Goal: Answer question/provide support: Share knowledge or assist other users

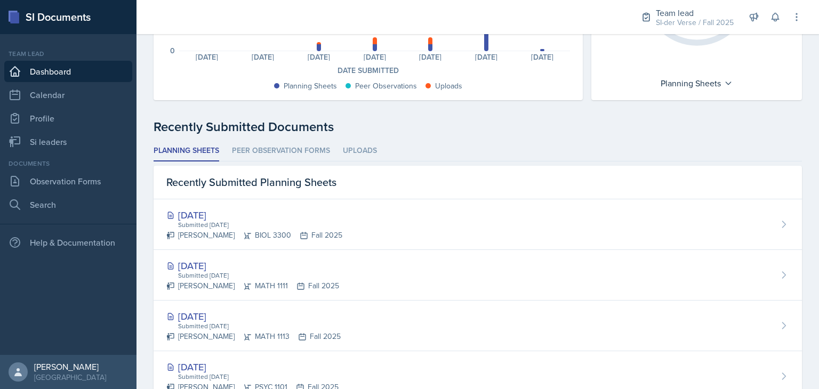
scroll to position [265, 0]
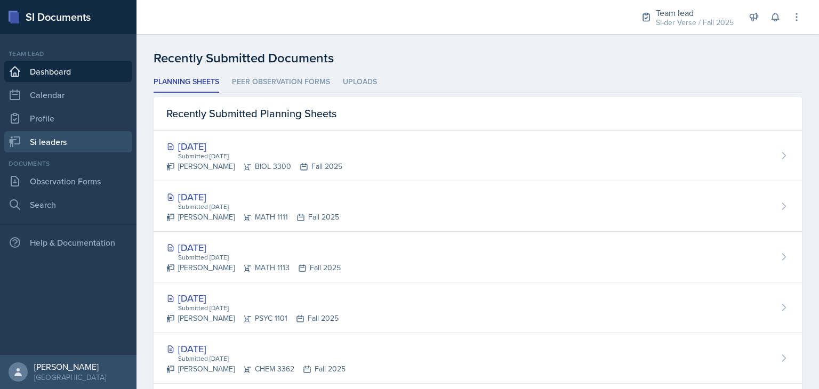
click at [47, 150] on link "Si leaders" at bounding box center [68, 141] width 128 height 21
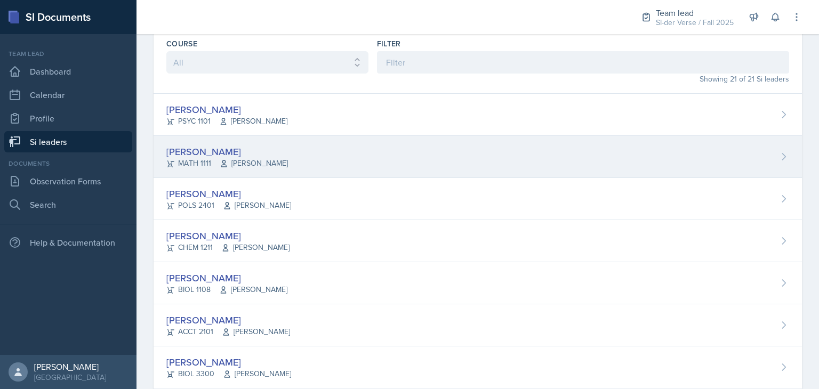
scroll to position [45, 0]
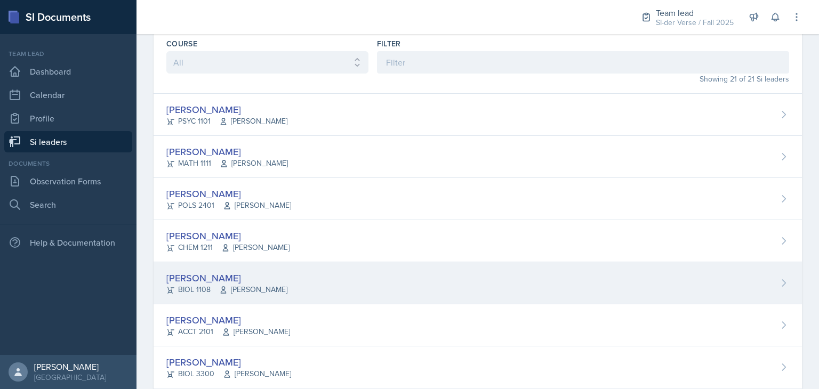
click at [211, 289] on div "BIOL 1108 [PERSON_NAME]" at bounding box center [226, 289] width 121 height 11
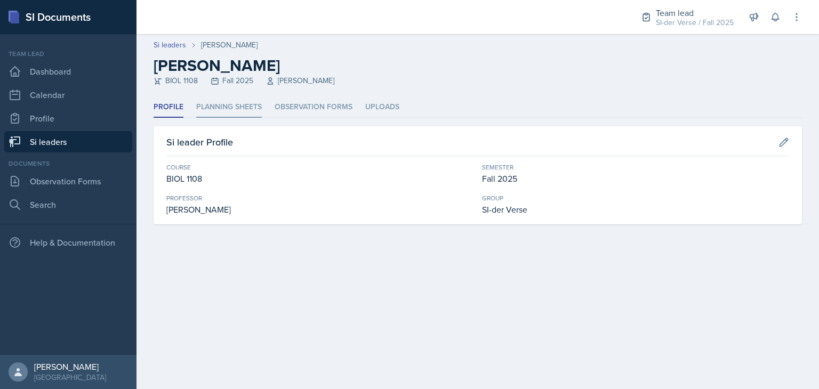
click at [233, 108] on li "Planning Sheets" at bounding box center [229, 107] width 66 height 21
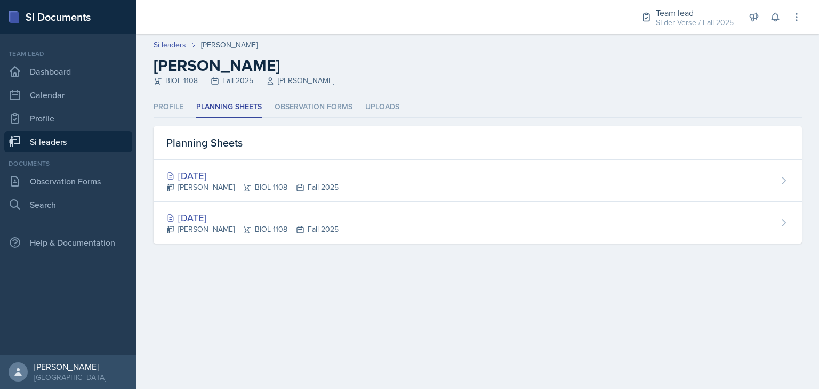
click at [68, 143] on link "Si leaders" at bounding box center [68, 141] width 128 height 21
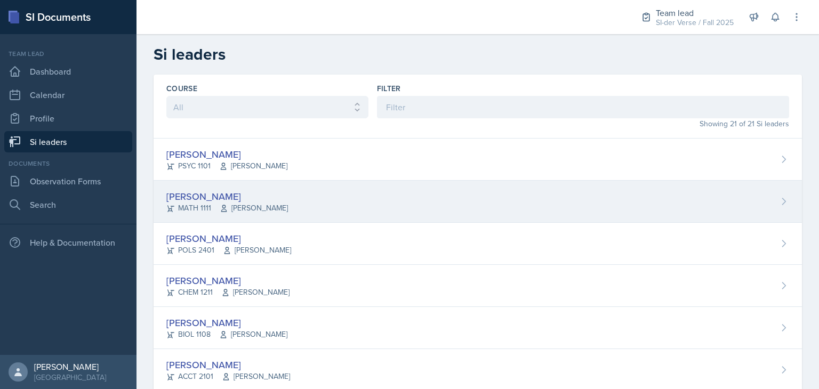
click at [274, 188] on div "[PERSON_NAME] MATH 1111 [PERSON_NAME]" at bounding box center [478, 202] width 649 height 42
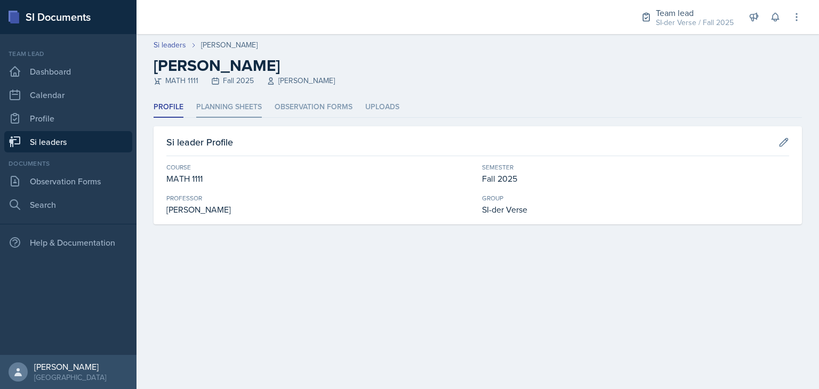
click at [233, 106] on li "Planning Sheets" at bounding box center [229, 107] width 66 height 21
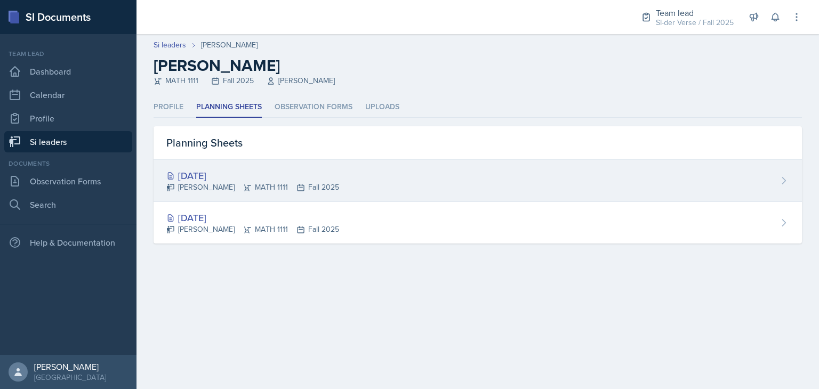
click at [222, 171] on div "[DATE]" at bounding box center [252, 176] width 173 height 14
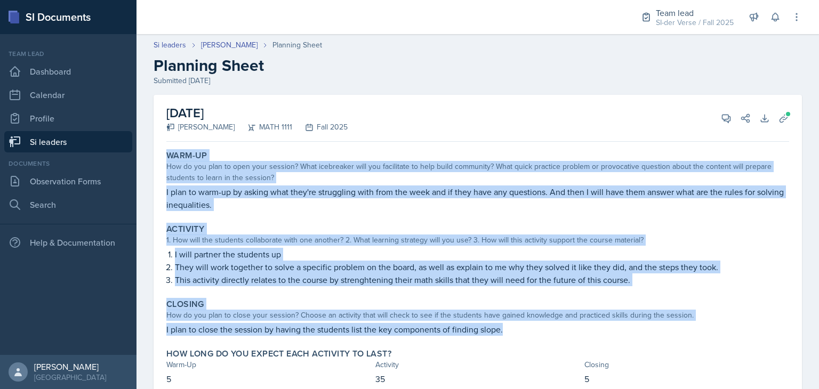
drag, startPoint x: 166, startPoint y: 157, endPoint x: 504, endPoint y: 333, distance: 380.8
click at [504, 333] on div "Warm-Up How do you plan to open your session? What icebreaker will you facilita…" at bounding box center [477, 274] width 623 height 257
copy div "Warm-Up How do you plan to open your session? What icebreaker will you facilita…"
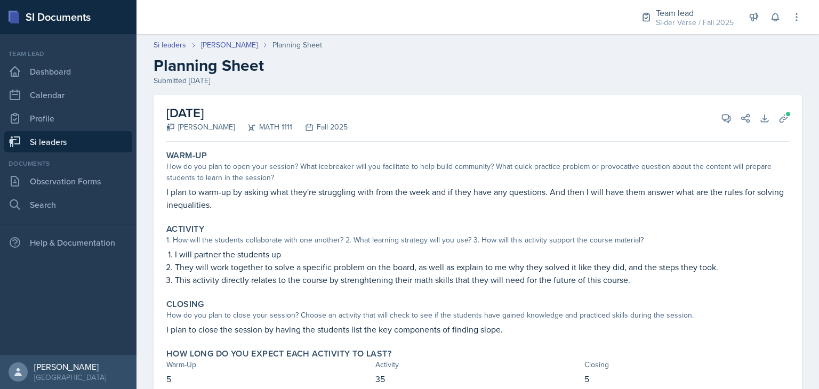
click at [454, 116] on div "[DATE] [PERSON_NAME] MATH 1111 Fall 2025 View Comments Comments Send Share Down…" at bounding box center [477, 118] width 623 height 47
click at [723, 118] on icon at bounding box center [727, 119] width 8 height 8
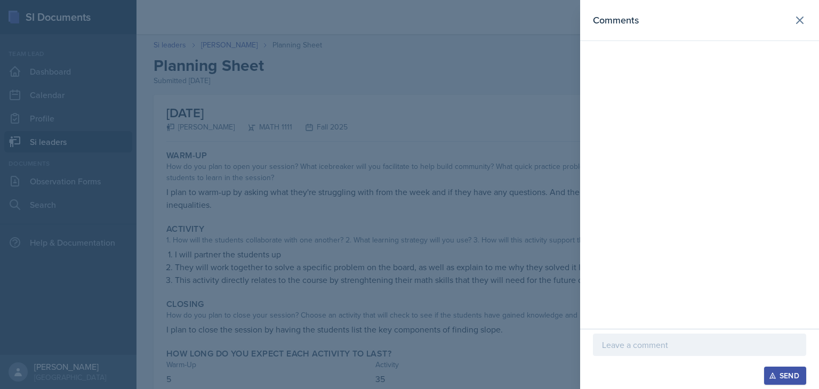
click at [636, 344] on p at bounding box center [699, 345] width 195 height 13
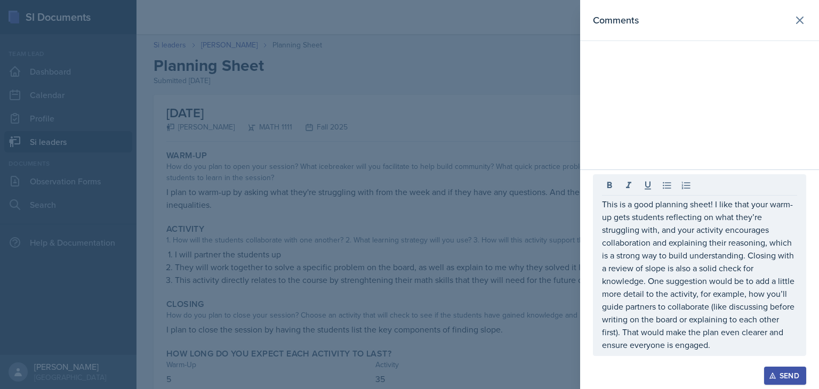
click at [600, 205] on div "This is a good planning sheet! I like that your warm-up gets students reflectin…" at bounding box center [699, 265] width 213 height 182
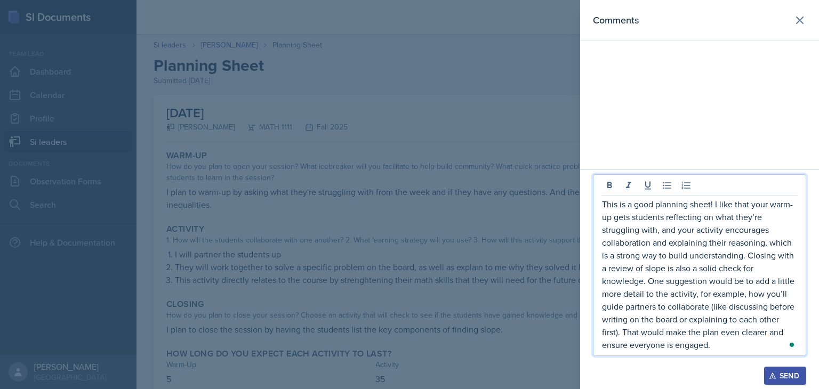
click at [603, 205] on p "This is a good planning sheet! I like that your warm-up gets students reflectin…" at bounding box center [699, 275] width 195 height 154
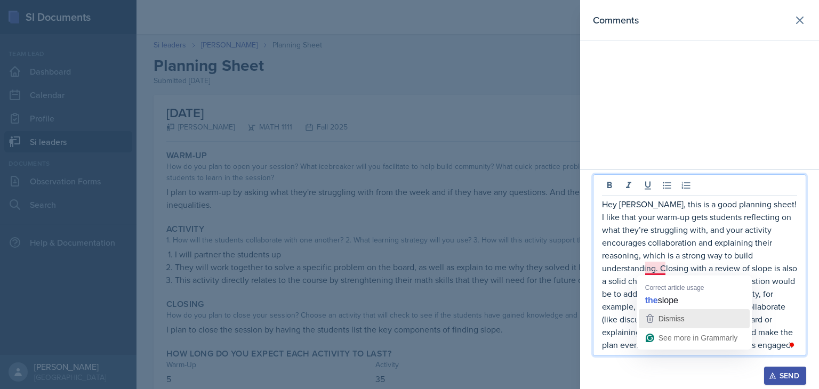
click at [657, 323] on div "Dismiss" at bounding box center [671, 319] width 28 height 16
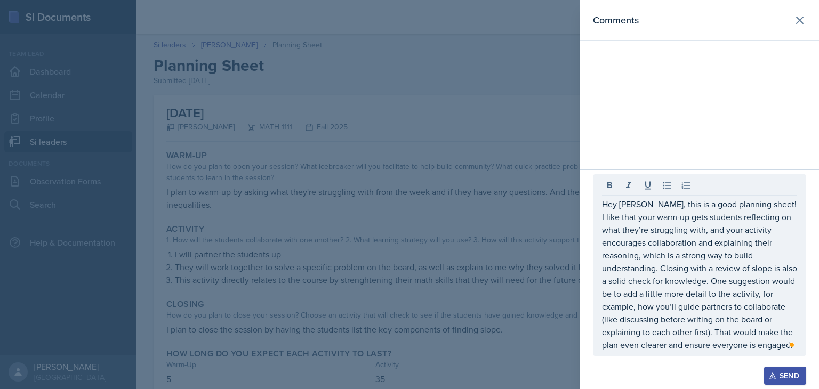
click at [721, 352] on div "Hey [PERSON_NAME], this is a good planning sheet! I like that your warm-up gets…" at bounding box center [699, 265] width 213 height 182
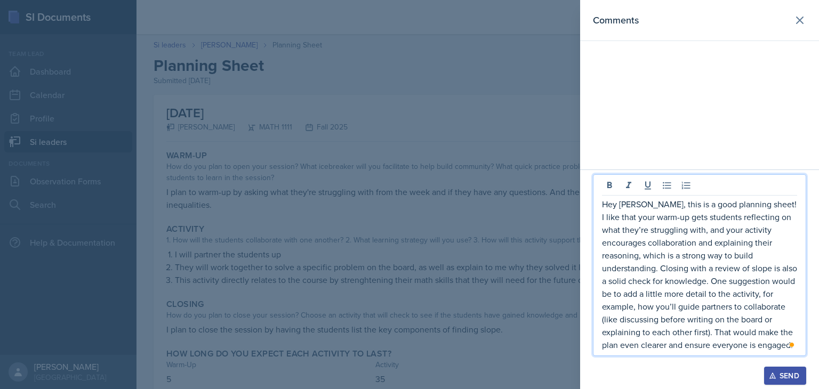
click at [721, 348] on p "Hey [PERSON_NAME], this is a good planning sheet! I like that your warm-up gets…" at bounding box center [699, 275] width 195 height 154
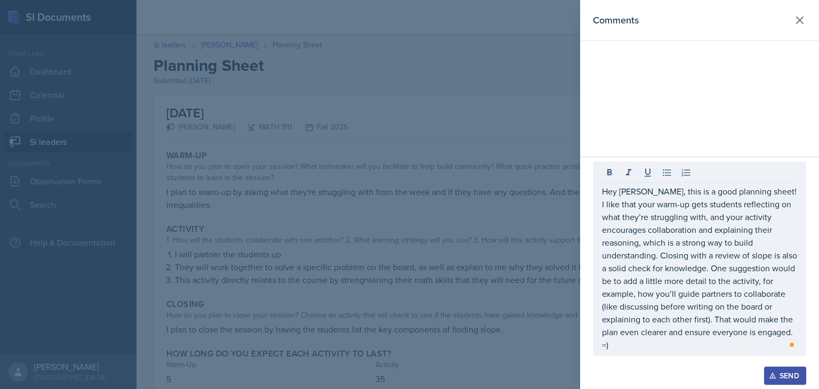
click at [784, 374] on div "Send" at bounding box center [785, 376] width 28 height 9
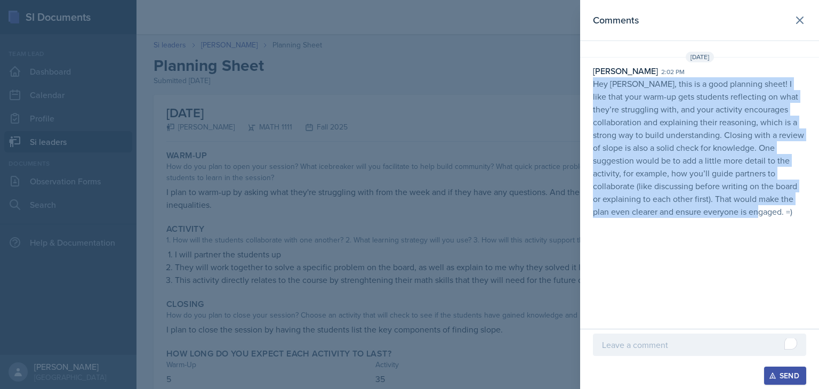
drag, startPoint x: 593, startPoint y: 82, endPoint x: 804, endPoint y: 213, distance: 248.4
click at [804, 213] on p "Hey [PERSON_NAME], this is a good planning sheet! I like that your warm-up gets…" at bounding box center [699, 147] width 213 height 141
copy p "Hey [PERSON_NAME], this is a good planning sheet! I like that your warm-up gets…"
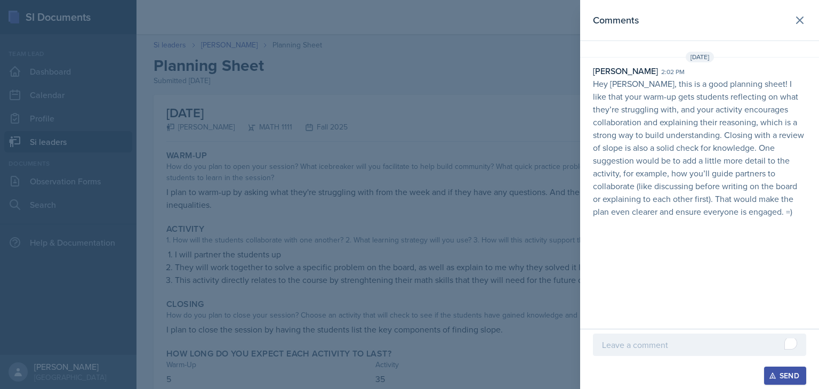
click at [356, 130] on div at bounding box center [409, 194] width 819 height 389
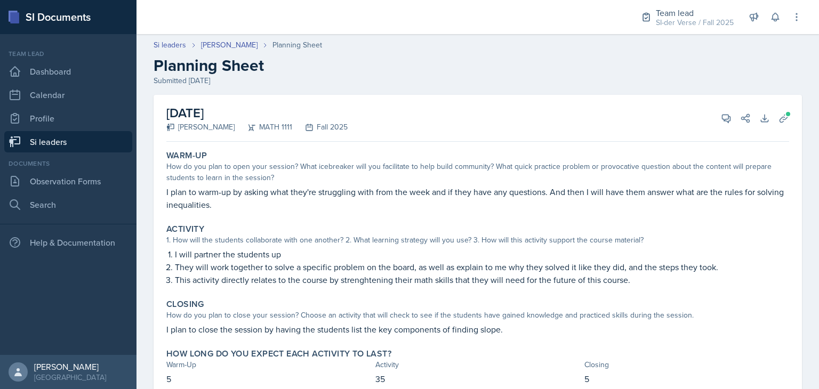
click at [74, 140] on link "Si leaders" at bounding box center [68, 141] width 128 height 21
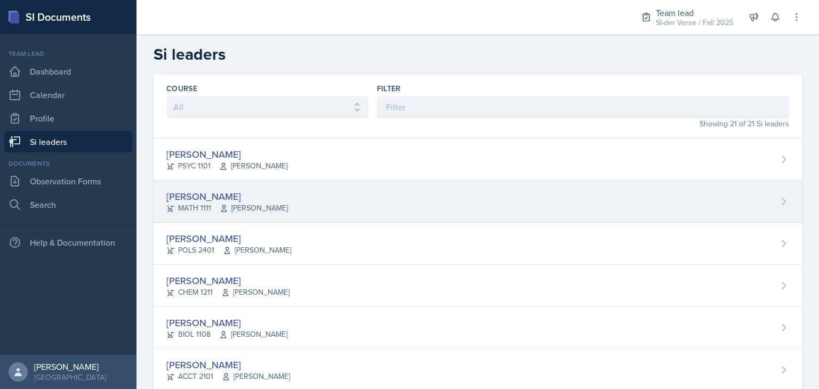
click at [290, 188] on div "[PERSON_NAME] MATH 1111 [PERSON_NAME]" at bounding box center [478, 202] width 649 height 42
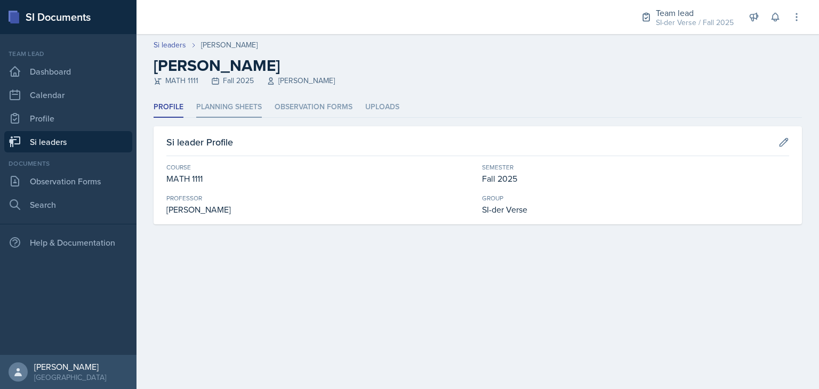
click at [249, 105] on li "Planning Sheets" at bounding box center [229, 107] width 66 height 21
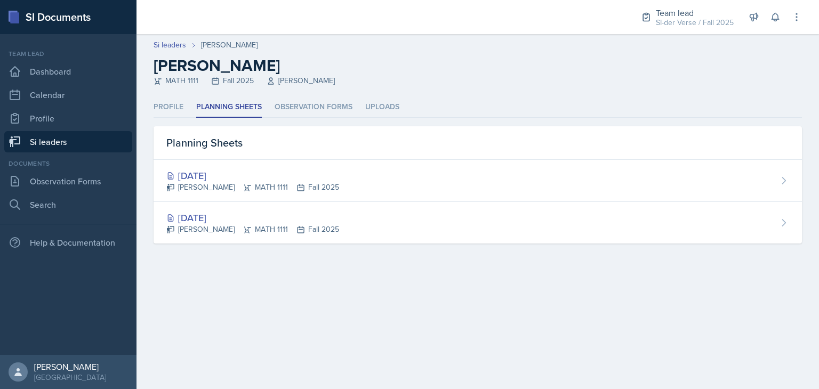
click at [96, 138] on link "Si leaders" at bounding box center [68, 141] width 128 height 21
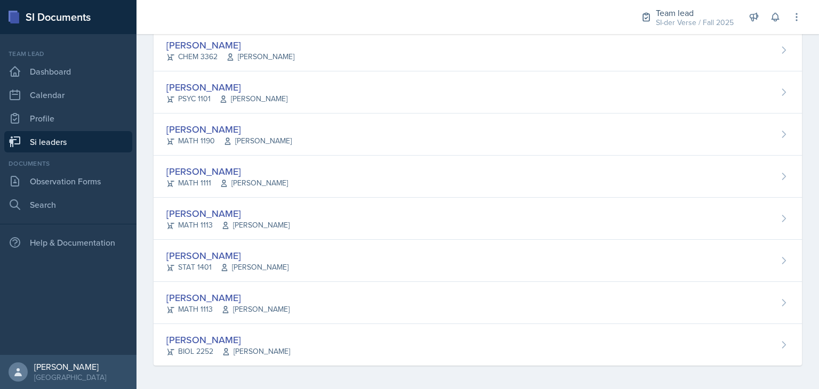
scroll to position [657, 0]
click at [237, 249] on div "[PERSON_NAME]" at bounding box center [227, 256] width 122 height 14
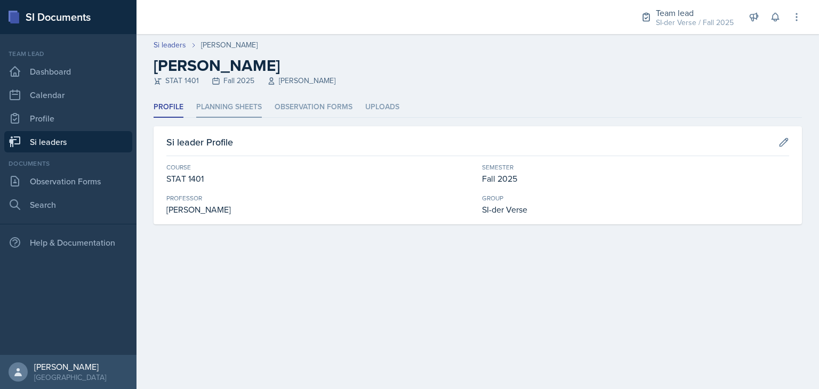
click at [216, 98] on li "Planning Sheets" at bounding box center [229, 107] width 66 height 21
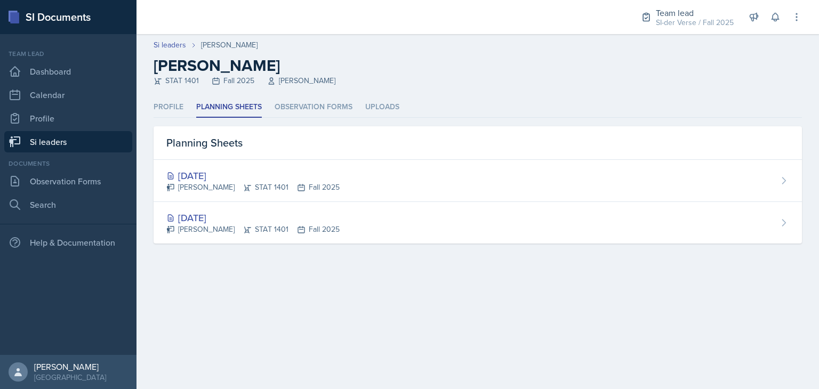
click at [55, 144] on link "Si leaders" at bounding box center [68, 141] width 128 height 21
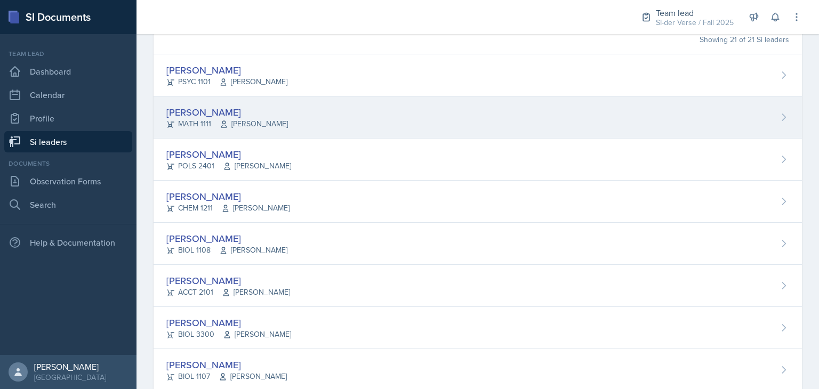
scroll to position [203, 0]
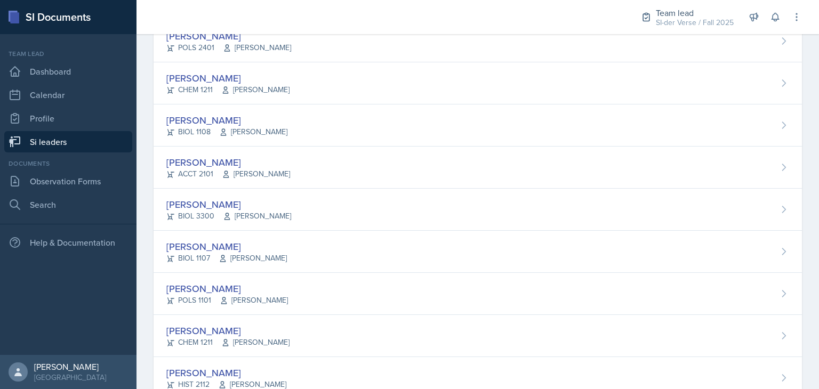
click at [205, 216] on div "BIOL 3300 [PERSON_NAME]" at bounding box center [228, 216] width 125 height 11
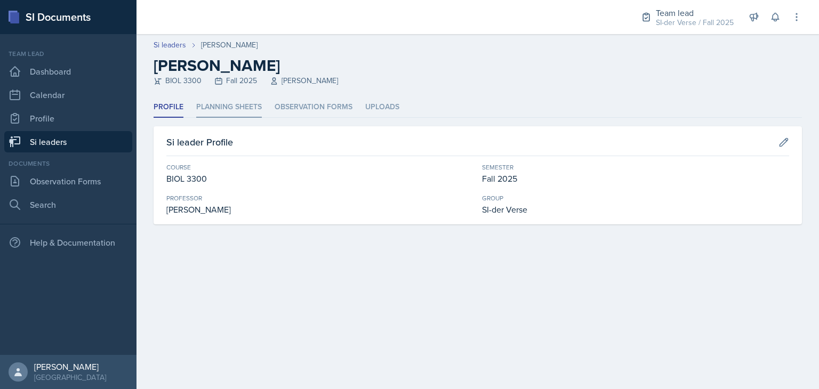
click at [213, 104] on li "Planning Sheets" at bounding box center [229, 107] width 66 height 21
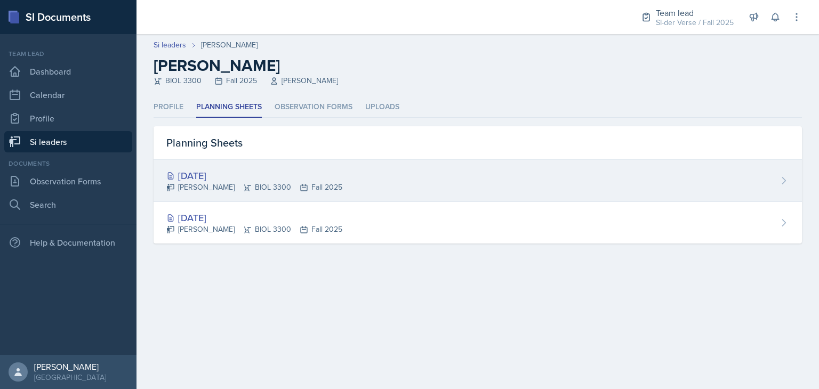
click at [244, 186] on div "[PERSON_NAME] BIOL 3300 Fall 2025" at bounding box center [254, 187] width 176 height 11
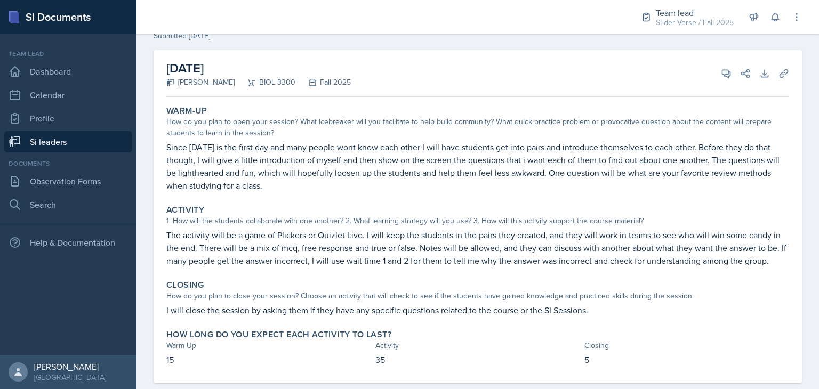
scroll to position [65, 0]
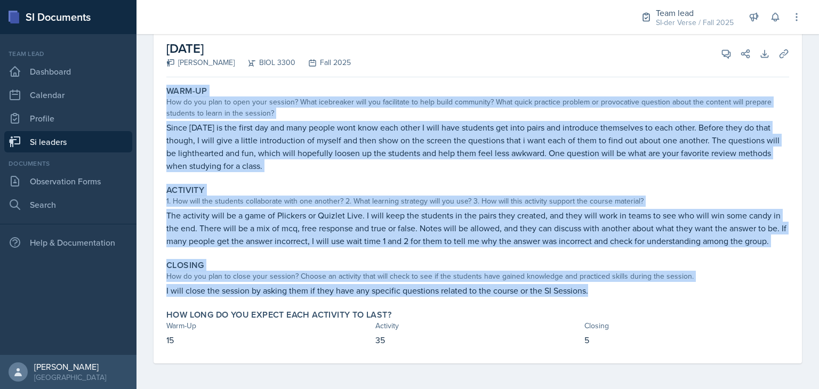
drag, startPoint x: 167, startPoint y: 90, endPoint x: 589, endPoint y: 296, distance: 469.5
click at [589, 296] on div "Warm-Up How do you plan to open your session? What icebreaker will you facilita…" at bounding box center [477, 223] width 623 height 282
copy div "Warm-Up How do you plan to open your session? What icebreaker will you facilita…"
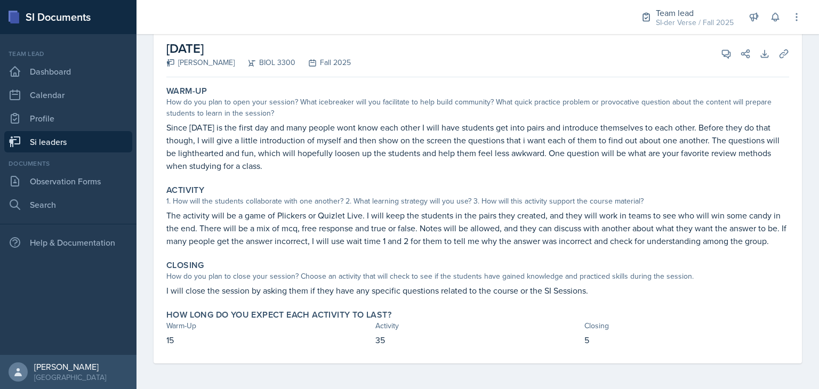
click at [693, 58] on div "[DATE] [PERSON_NAME] BIOL 3300 Fall 2025 View Comments Comments Send Share Down…" at bounding box center [477, 53] width 623 height 47
click at [721, 56] on icon at bounding box center [726, 54] width 11 height 11
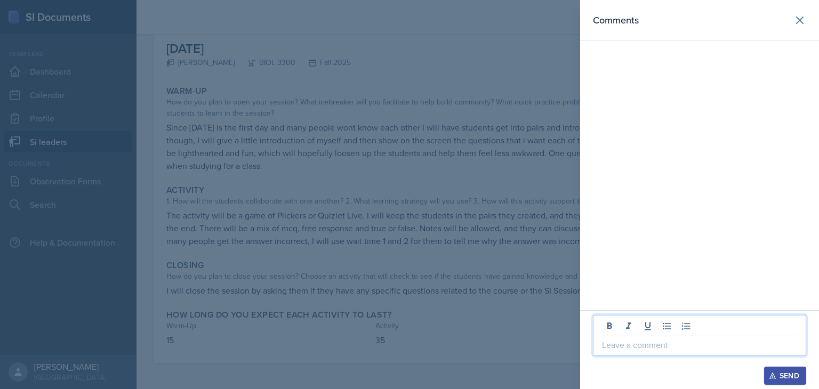
click at [619, 340] on p at bounding box center [699, 345] width 195 height 13
paste div
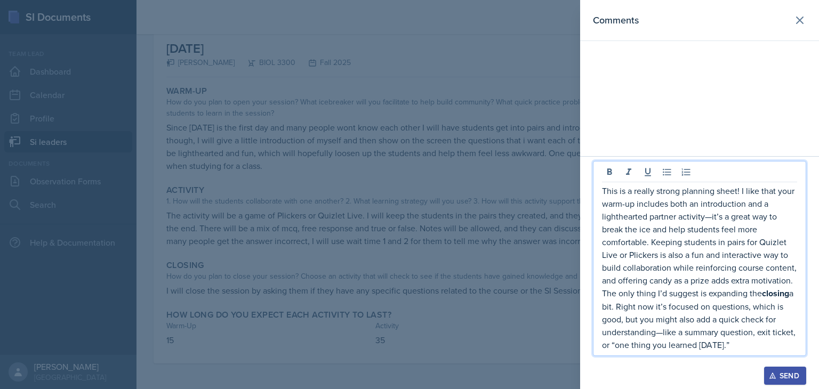
click at [710, 220] on p "This is a really strong planning sheet! I like that your warm-up includes both …" at bounding box center [699, 236] width 195 height 102
click at [664, 335] on p "The only thing I’d suggest is expanding the closing a bit. Right now it’s focus…" at bounding box center [699, 319] width 195 height 65
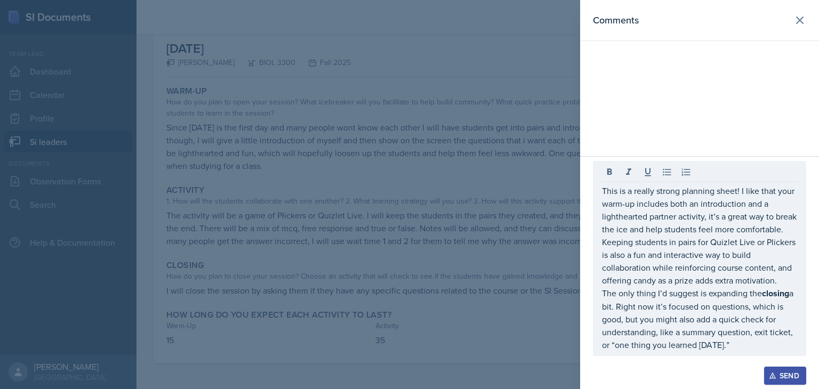
click at [601, 193] on div "This is a really strong planning sheet! I like that your warm-up includes both …" at bounding box center [699, 258] width 213 height 195
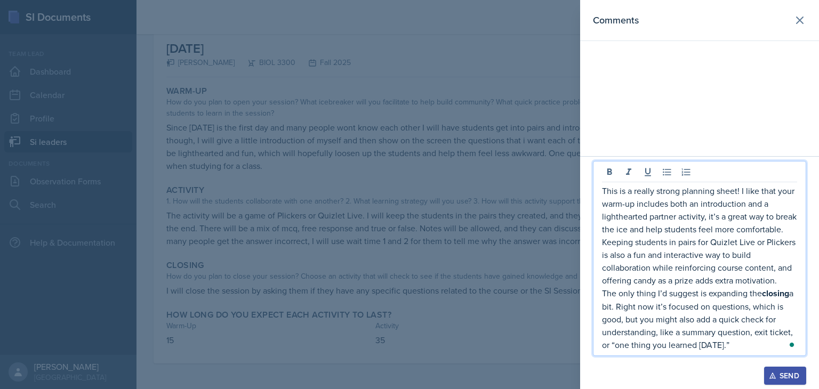
click at [601, 193] on div "This is a really strong planning sheet! I like that your warm-up includes both …" at bounding box center [699, 258] width 213 height 195
click at [604, 193] on p "This is a really strong planning sheet! I like that your warm-up includes both …" at bounding box center [699, 236] width 195 height 102
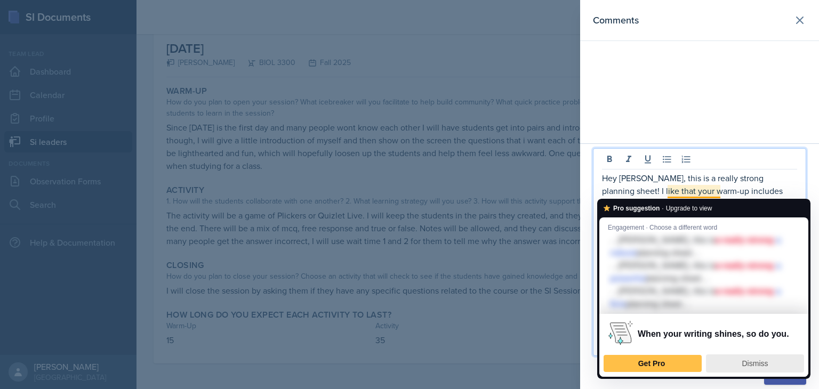
click at [736, 369] on div "Dismiss" at bounding box center [755, 363] width 89 height 17
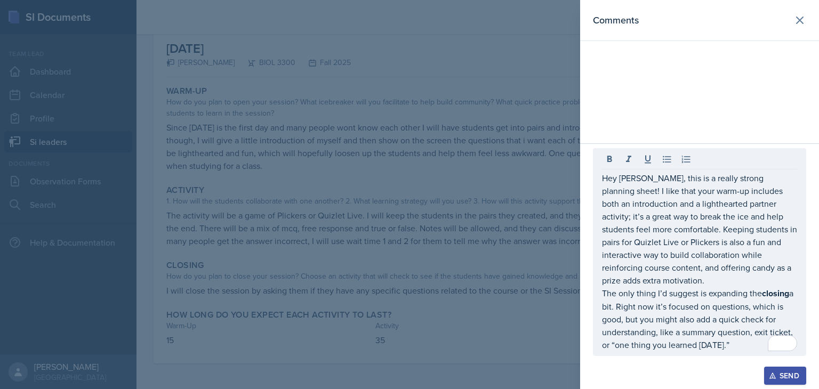
click at [504, 284] on div at bounding box center [409, 194] width 819 height 389
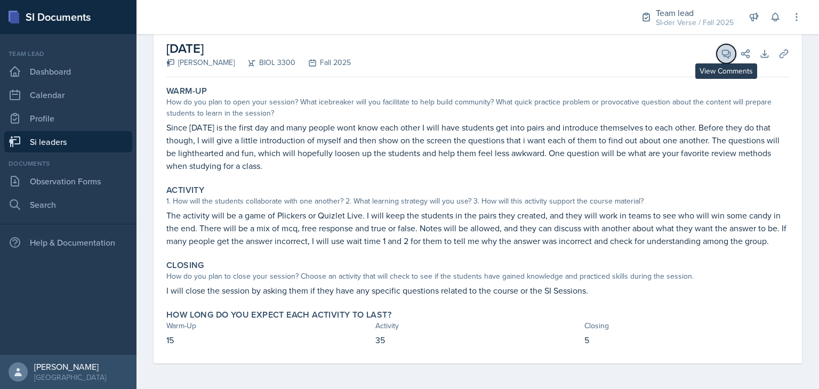
click at [723, 54] on icon at bounding box center [727, 54] width 8 height 8
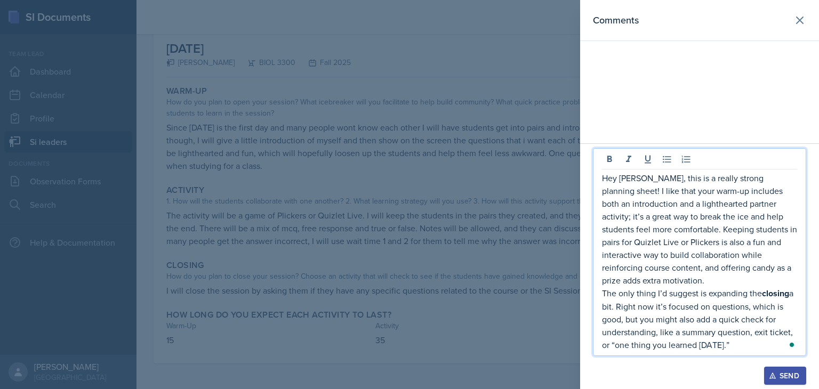
click at [738, 345] on p "The only thing I’d suggest is expanding the closing a bit. Right now it’s focus…" at bounding box center [699, 319] width 195 height 65
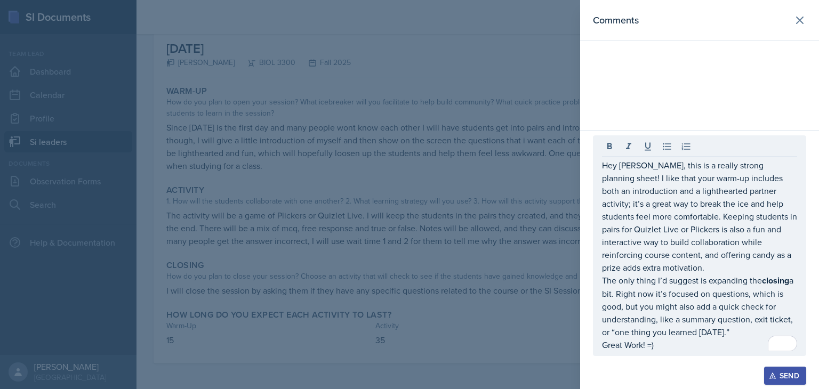
click at [791, 379] on div "Send" at bounding box center [785, 376] width 28 height 9
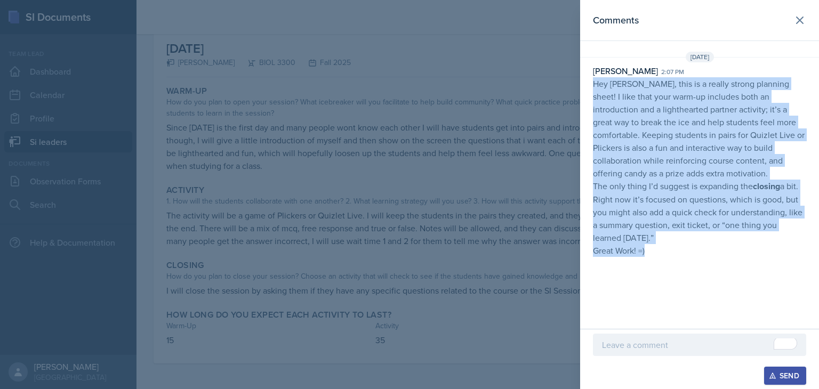
drag, startPoint x: 594, startPoint y: 86, endPoint x: 682, endPoint y: 248, distance: 184.0
click at [682, 248] on p "Hey [PERSON_NAME], this is a really strong planning sheet! I like that your war…" at bounding box center [699, 167] width 213 height 180
copy p "Hey [PERSON_NAME], this is a really strong planning sheet! I like that your war…"
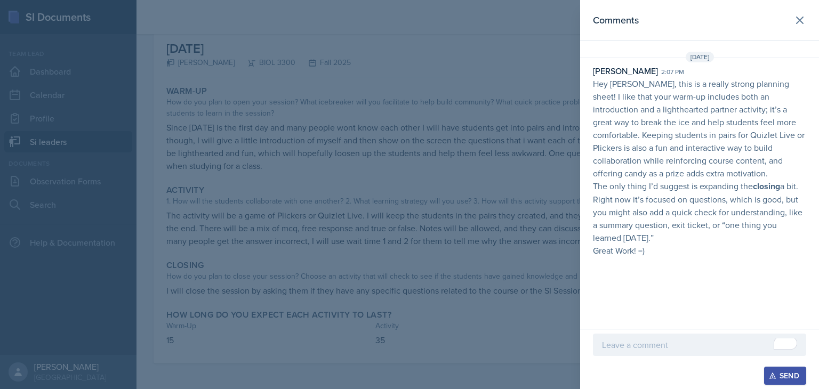
click at [377, 191] on div at bounding box center [409, 194] width 819 height 389
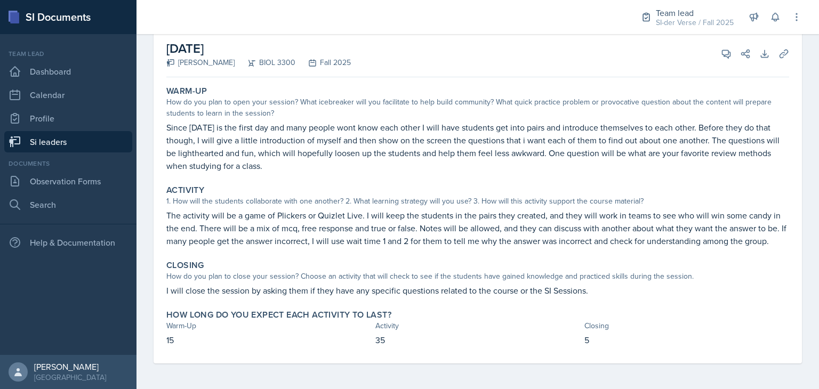
click at [84, 146] on link "Si leaders" at bounding box center [68, 141] width 128 height 21
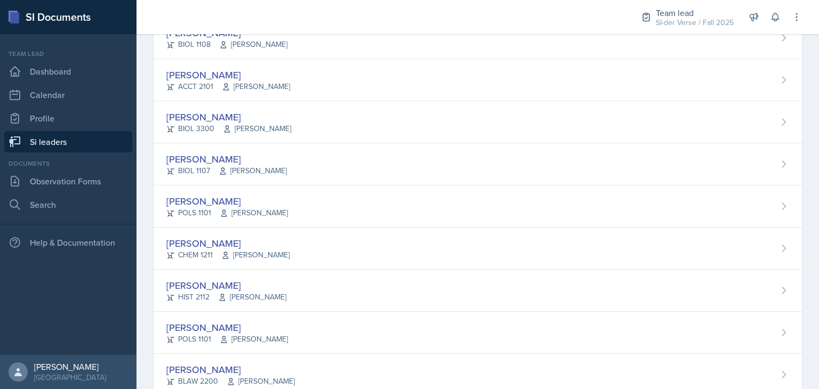
scroll to position [289, 0]
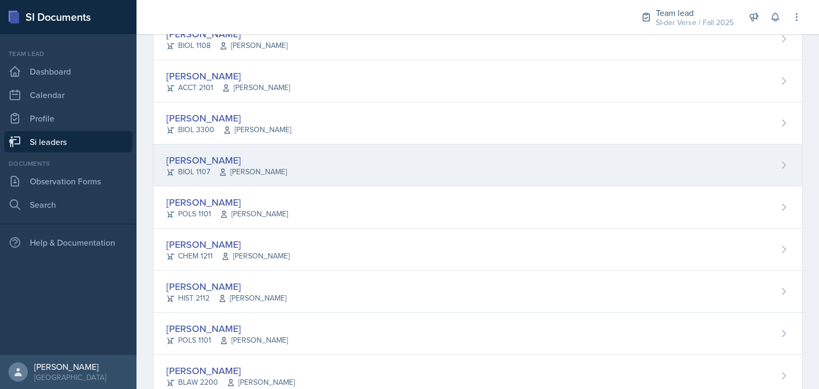
click at [242, 159] on div "[PERSON_NAME]" at bounding box center [226, 160] width 121 height 14
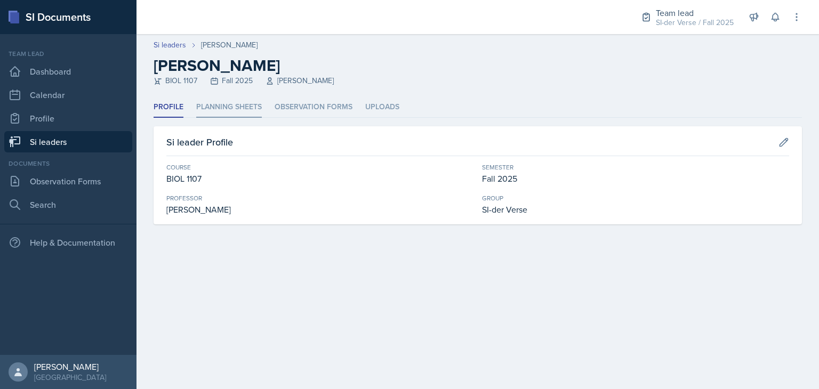
click at [220, 99] on li "Planning Sheets" at bounding box center [229, 107] width 66 height 21
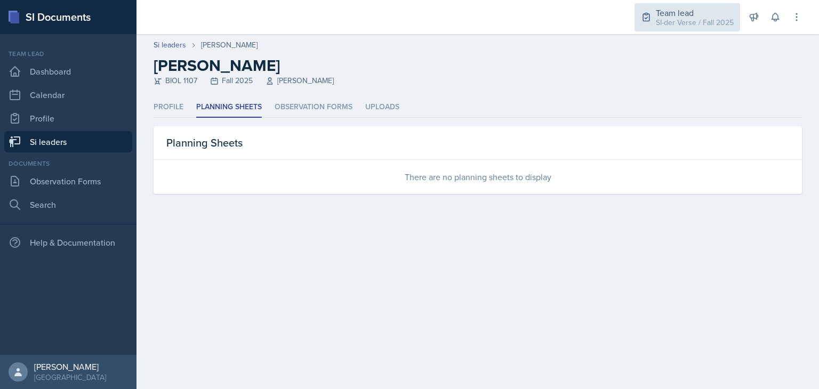
click at [681, 21] on div "SI-der Verse / Fall 2025" at bounding box center [695, 22] width 78 height 11
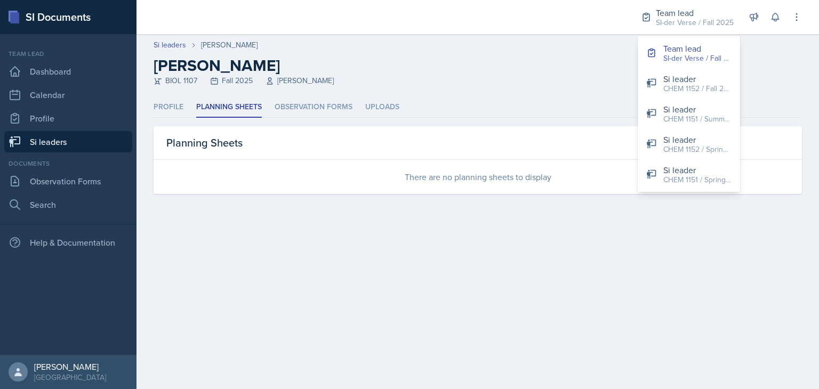
click at [593, 70] on h2 "[PERSON_NAME]" at bounding box center [478, 65] width 649 height 19
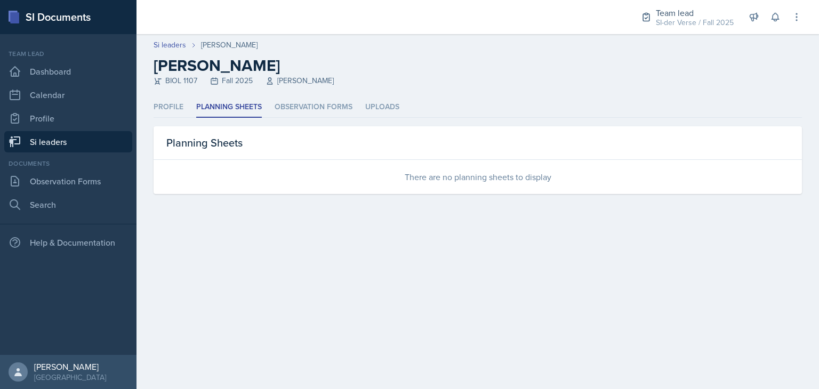
click at [56, 140] on link "Si leaders" at bounding box center [68, 141] width 128 height 21
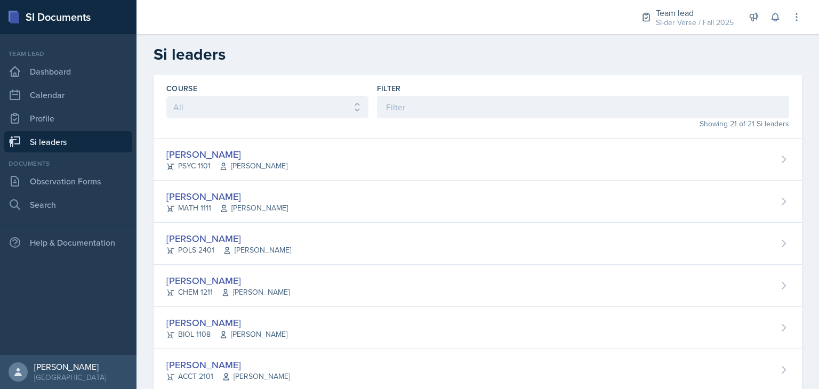
click at [80, 140] on link "Si leaders" at bounding box center [68, 141] width 128 height 21
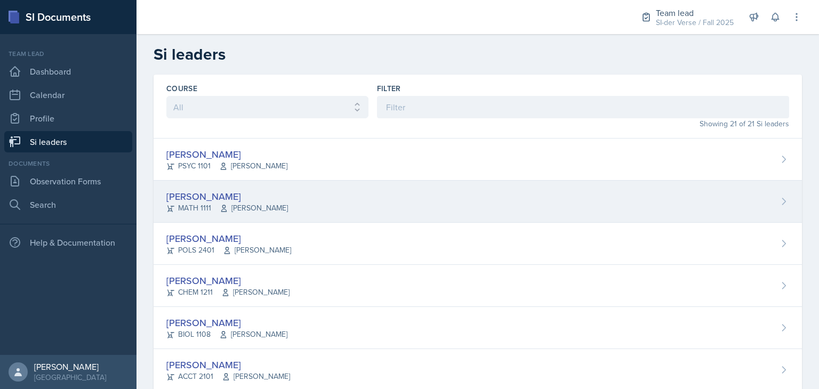
click at [209, 205] on div "MATH 1111 [PERSON_NAME]" at bounding box center [227, 208] width 122 height 11
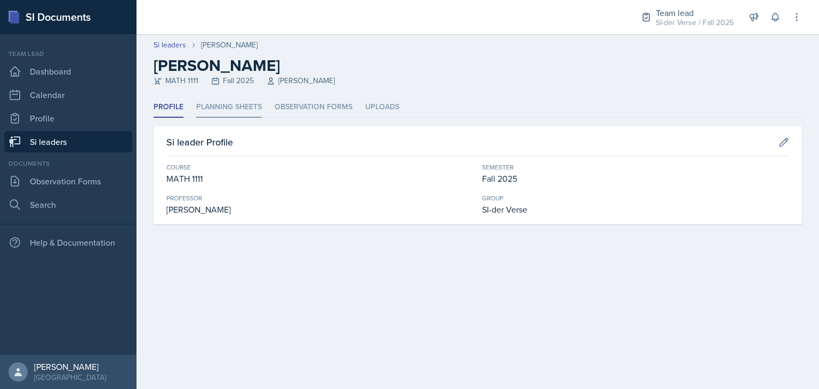
click at [243, 105] on li "Planning Sheets" at bounding box center [229, 107] width 66 height 21
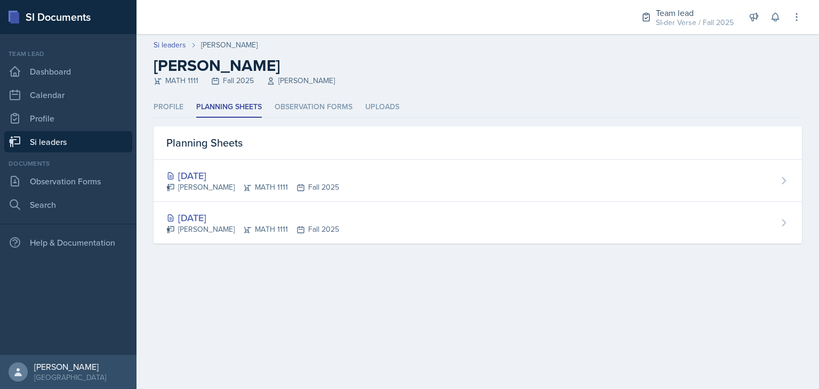
click at [63, 139] on link "Si leaders" at bounding box center [68, 141] width 128 height 21
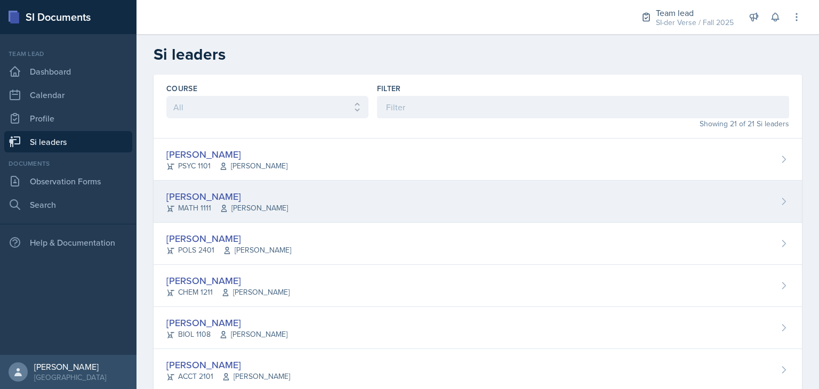
click at [257, 205] on div "[PERSON_NAME] MATH 1111 [PERSON_NAME]" at bounding box center [478, 202] width 649 height 42
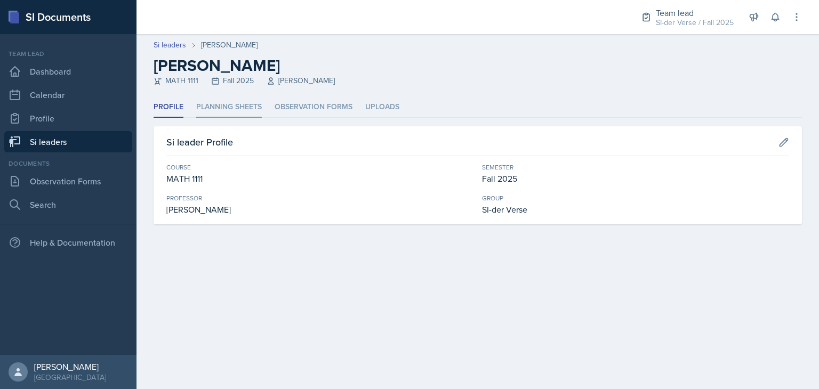
click at [245, 108] on li "Planning Sheets" at bounding box center [229, 107] width 66 height 21
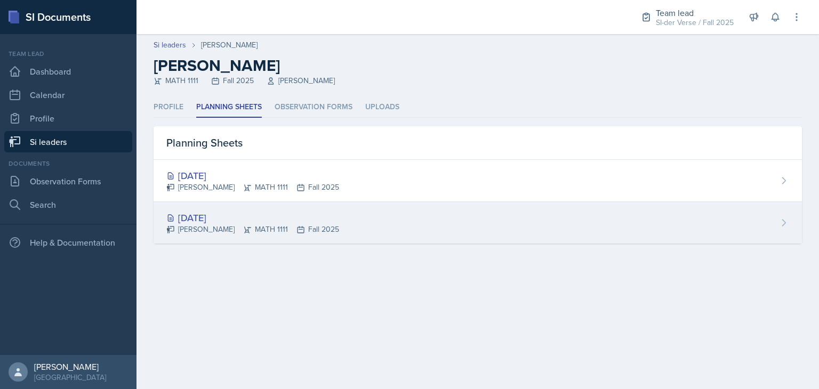
click at [230, 220] on div "[DATE]" at bounding box center [252, 218] width 173 height 14
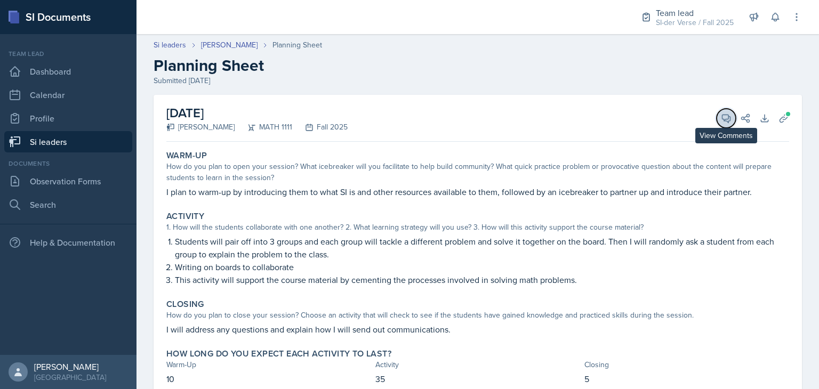
click at [728, 116] on span at bounding box center [730, 114] width 5 height 5
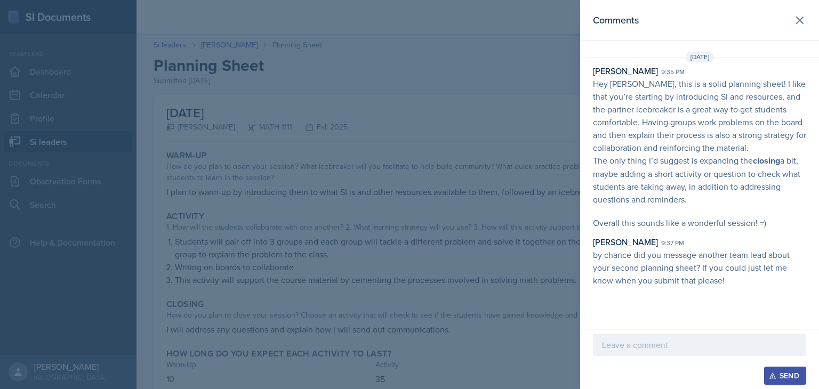
click at [493, 182] on div at bounding box center [409, 194] width 819 height 389
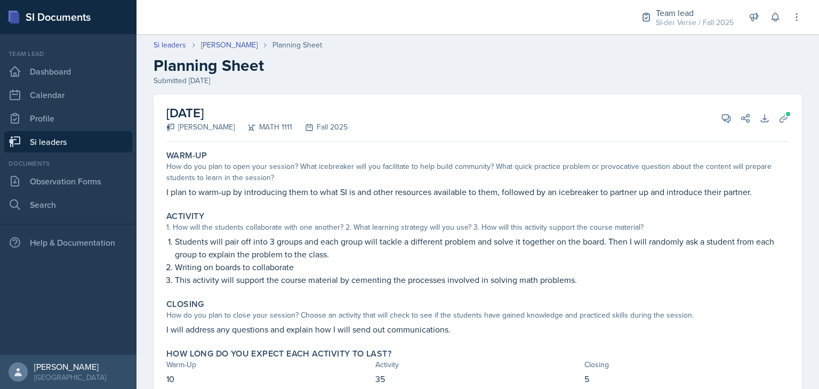
click at [71, 138] on link "Si leaders" at bounding box center [68, 141] width 128 height 21
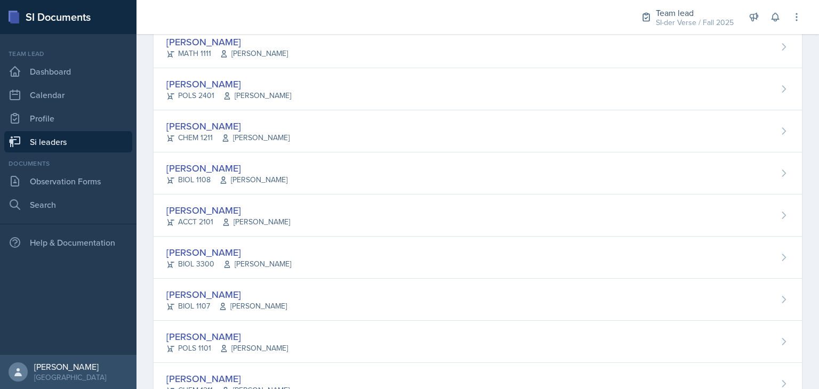
scroll to position [155, 0]
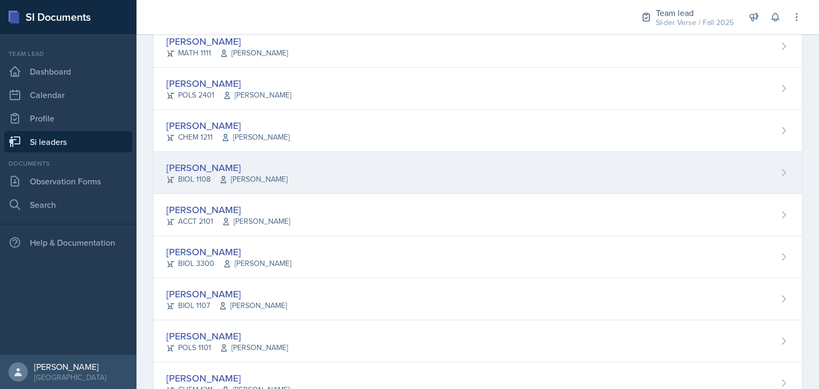
click at [219, 167] on div "[PERSON_NAME]" at bounding box center [226, 168] width 121 height 14
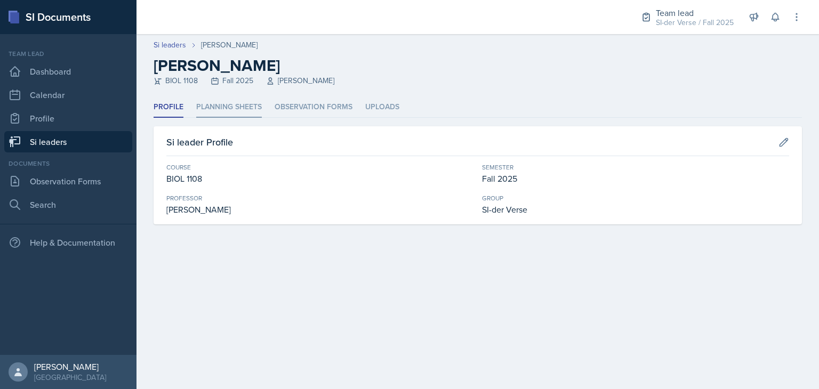
click at [201, 111] on li "Planning Sheets" at bounding box center [229, 107] width 66 height 21
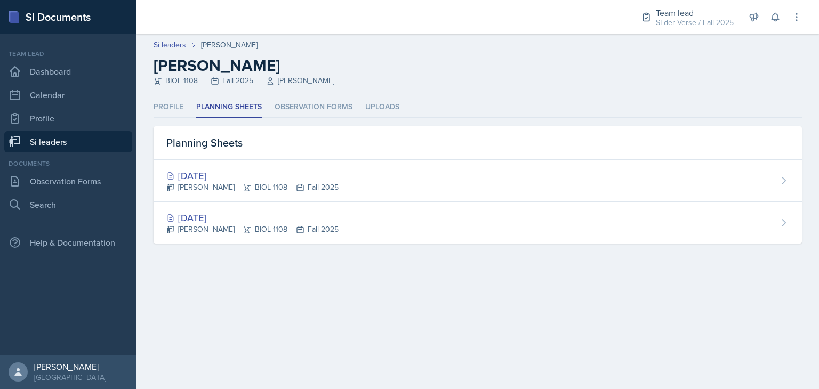
click at [42, 148] on link "Si leaders" at bounding box center [68, 141] width 128 height 21
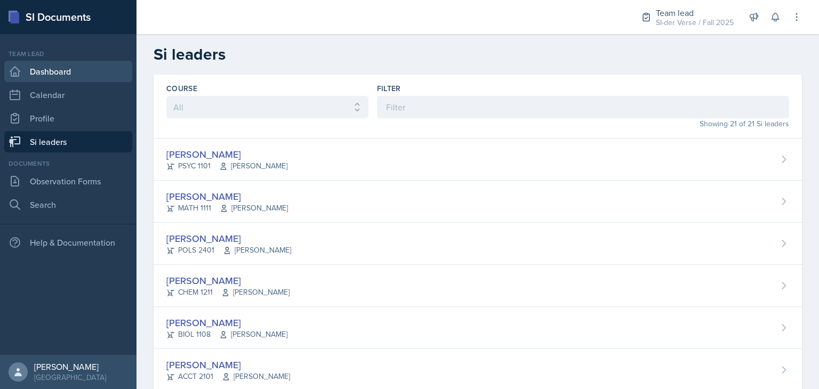
click at [40, 74] on link "Dashboard" at bounding box center [68, 71] width 128 height 21
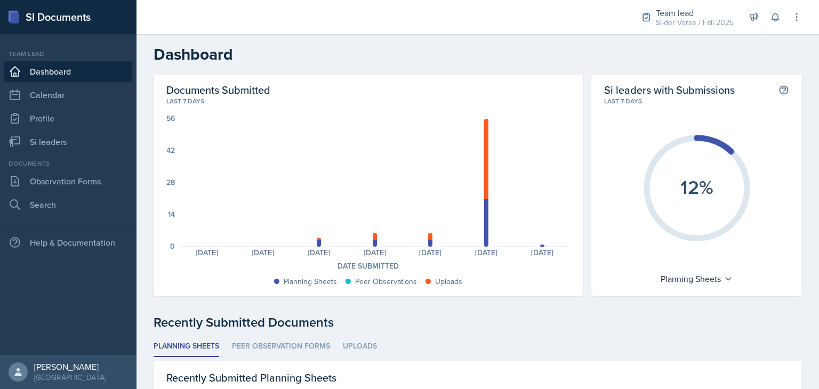
scroll to position [132, 0]
